Goal: Task Accomplishment & Management: Use online tool/utility

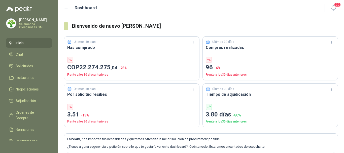
click at [34, 21] on p "[PERSON_NAME]" at bounding box center [35, 20] width 33 height 4
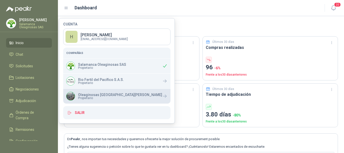
click at [87, 93] on p "Oleaginosas [GEOGRAPHIC_DATA][PERSON_NAME]" at bounding box center [120, 95] width 84 height 4
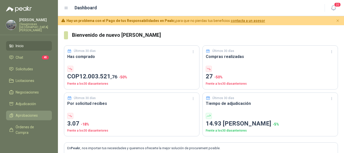
click at [28, 113] on span "Aprobaciones" at bounding box center [27, 116] width 22 height 6
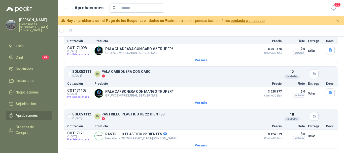
scroll to position [988, 0]
click at [32, 66] on span "Solicitudes" at bounding box center [24, 69] width 17 height 6
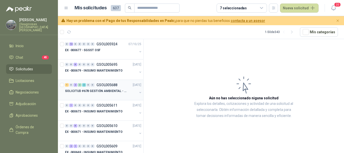
click at [94, 92] on p "SOLICITUD #678 GESTIÓN AMBIENTAL - TUMACO" at bounding box center [96, 91] width 63 height 5
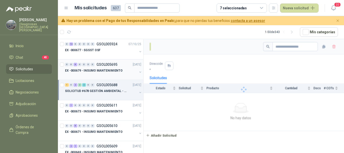
click at [94, 73] on div "EX -000679 - INSUMO MANTENIMIENTO" at bounding box center [101, 70] width 72 height 6
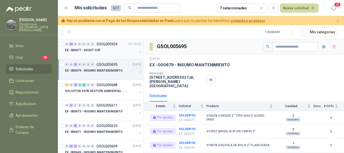
click at [104, 53] on div "EX -000677 - SGSST OSF" at bounding box center [101, 50] width 72 height 6
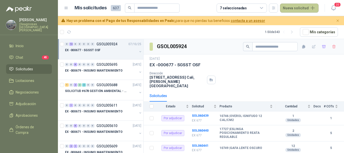
click at [312, 8] on button "Nueva solicitud" at bounding box center [299, 8] width 39 height 9
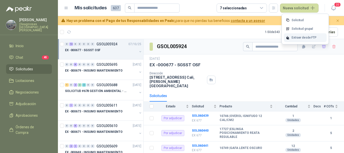
click at [298, 36] on div "Extraer desde FTP" at bounding box center [305, 37] width 43 height 9
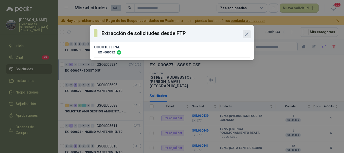
click at [247, 33] on icon "Close" at bounding box center [247, 34] width 6 height 6
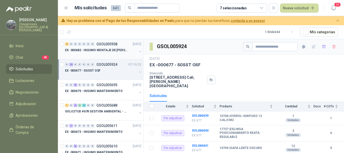
click at [116, 52] on p "EX -000682 - INSUMO MONTAJE DE TAMIZ DE LICOR DE P" at bounding box center [96, 50] width 63 height 5
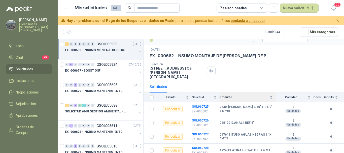
scroll to position [16, 0]
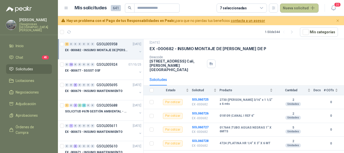
click at [306, 9] on button "Nueva solicitud" at bounding box center [299, 8] width 39 height 9
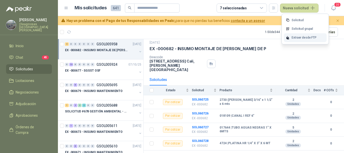
click at [301, 36] on div "Extraer desde FTP" at bounding box center [305, 37] width 43 height 9
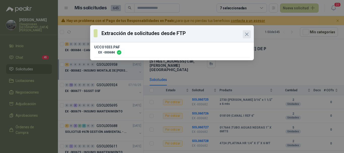
click at [247, 32] on icon "Close" at bounding box center [247, 34] width 6 height 6
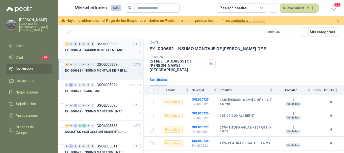
click at [115, 52] on p "EX -000684 - CAMBIO DE BOYA EN TANQUE ALIMENTADOR" at bounding box center [96, 50] width 63 height 5
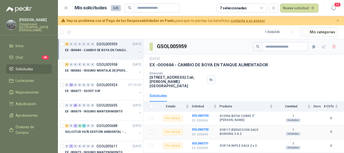
scroll to position [16, 0]
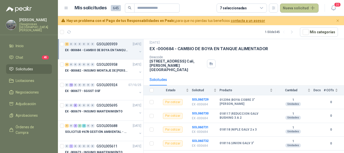
click at [305, 8] on button "Nueva solicitud" at bounding box center [299, 8] width 39 height 9
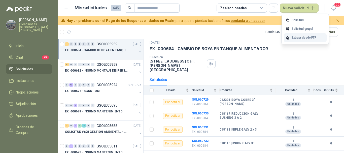
click at [298, 38] on div "Extraer desde FTP" at bounding box center [305, 37] width 43 height 9
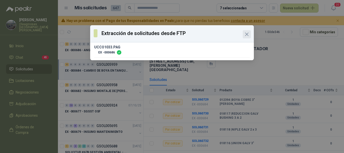
click at [249, 35] on icon "Close" at bounding box center [247, 34] width 6 height 6
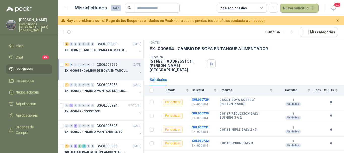
click at [306, 8] on button "Nueva solicitud" at bounding box center [299, 8] width 39 height 9
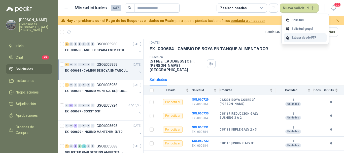
click at [298, 36] on div "Extraer desde FTP" at bounding box center [305, 37] width 43 height 9
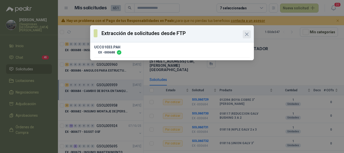
click at [248, 35] on icon "Close" at bounding box center [247, 34] width 6 height 6
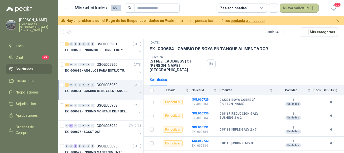
click at [305, 7] on button "Nueva solicitud" at bounding box center [299, 8] width 39 height 9
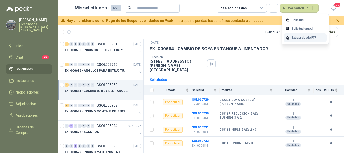
click at [297, 37] on div "Extraer desde FTP" at bounding box center [305, 37] width 43 height 9
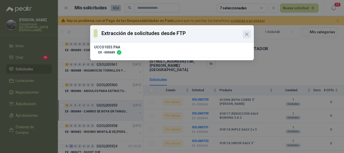
click at [247, 34] on icon "Close" at bounding box center [247, 34] width 6 height 6
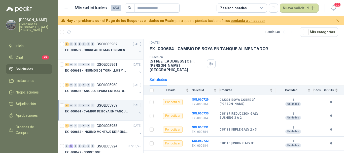
click at [115, 51] on p "EX -000689 - CORREAS DE MANTENIMIENTO" at bounding box center [96, 50] width 63 height 5
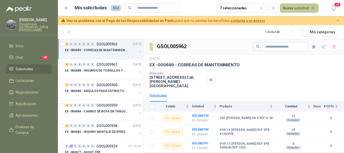
click at [311, 7] on button "Nueva solicitud" at bounding box center [299, 8] width 39 height 9
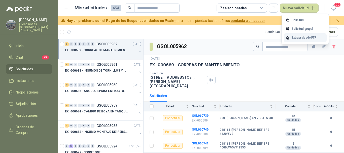
click at [299, 37] on div "Extraer desde FTP" at bounding box center [305, 37] width 43 height 9
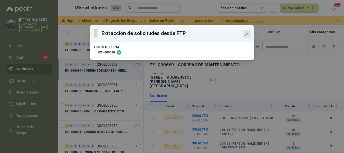
click at [249, 33] on icon "Close" at bounding box center [247, 34] width 6 height 6
